Goal: Book appointment/travel/reservation

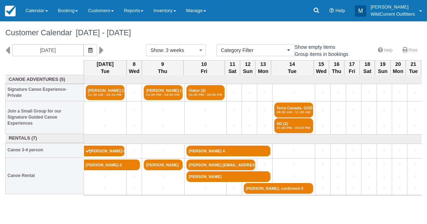
select select
click at [92, 52] on icon "button" at bounding box center [90, 50] width 4 height 5
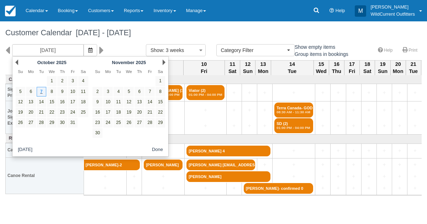
click at [15, 64] on div "Prev [DATE]" at bounding box center [51, 62] width 77 height 10
click at [16, 62] on link "Prev" at bounding box center [16, 62] width 3 height 6
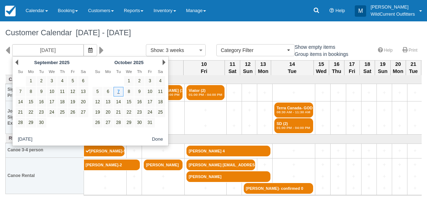
click at [16, 62] on link "Prev" at bounding box center [16, 62] width 3 height 6
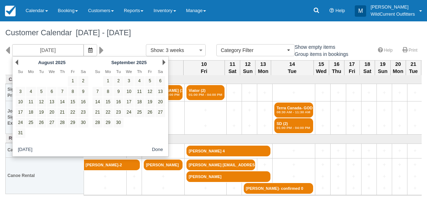
click at [16, 62] on link "Prev" at bounding box center [16, 62] width 3 height 6
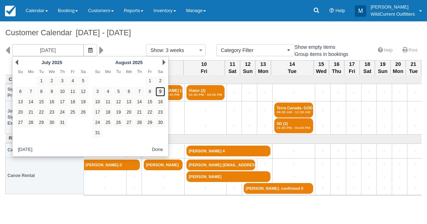
click at [161, 89] on link "9" at bounding box center [160, 92] width 10 height 10
type input "[DATE]"
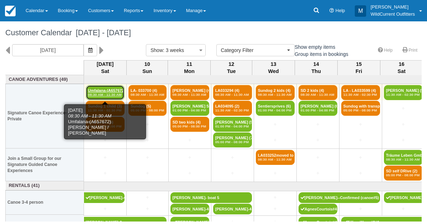
click at [116, 92] on em "08:30 AM - 11:30 AM" at bounding box center [105, 94] width 35 height 4
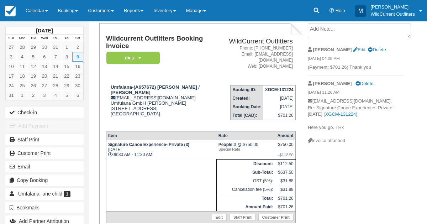
scroll to position [42, 0]
